Goal: Find specific page/section: Find specific page/section

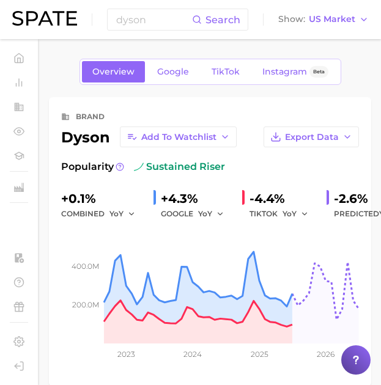
scroll to position [545, 0]
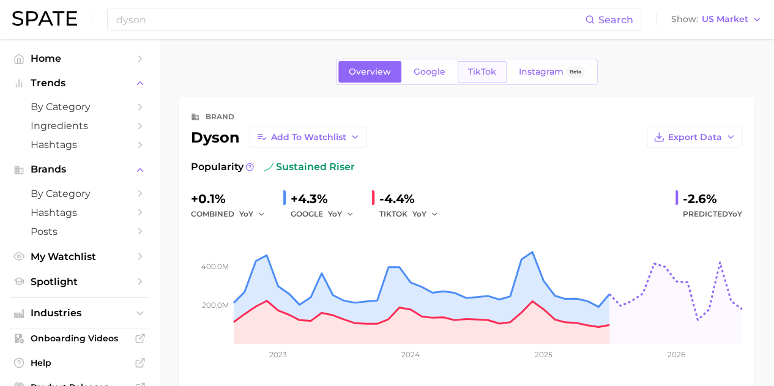
click at [390, 73] on span "TikTok" at bounding box center [482, 72] width 28 height 10
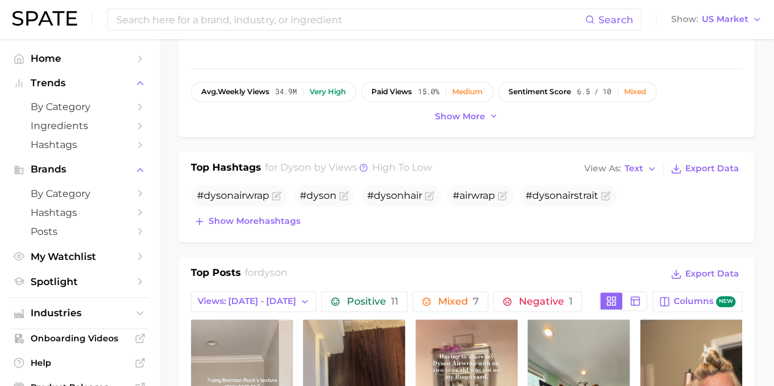
scroll to position [315, 0]
click at [390, 195] on span "dyson" at bounding box center [389, 195] width 30 height 12
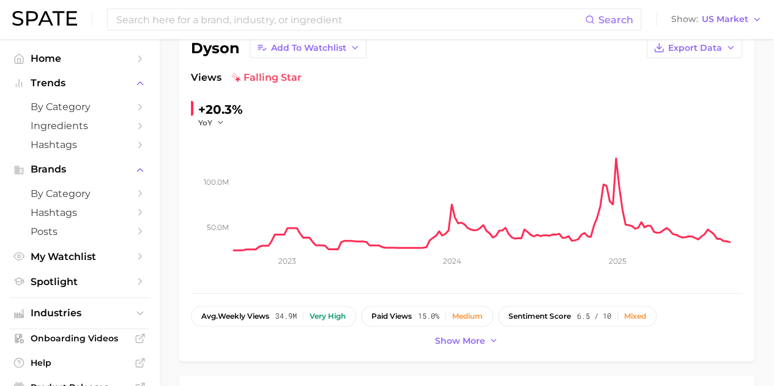
scroll to position [0, 0]
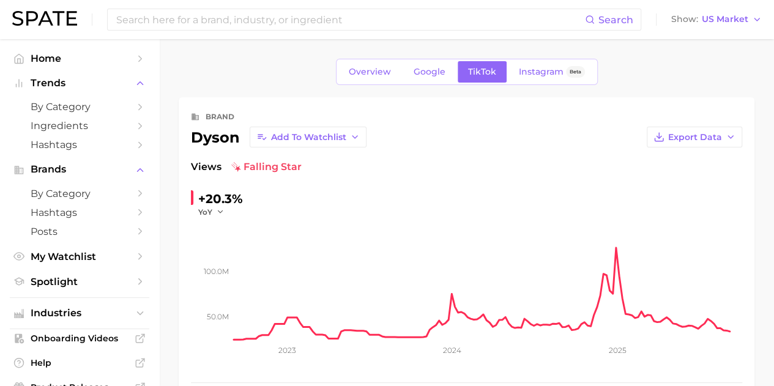
type input "dyson"
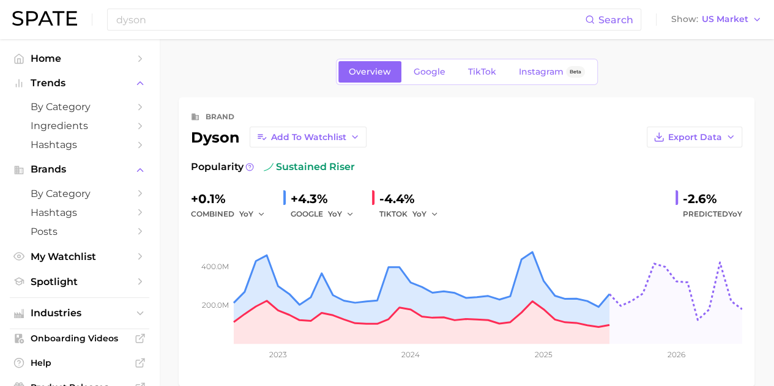
scroll to position [515, 0]
